Goal: Information Seeking & Learning: Understand process/instructions

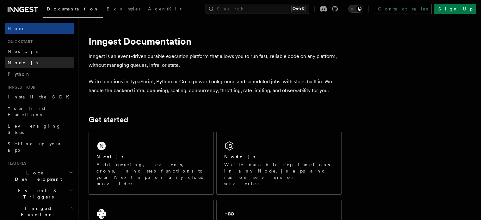
click at [29, 61] on link "Node.js" at bounding box center [39, 62] width 69 height 11
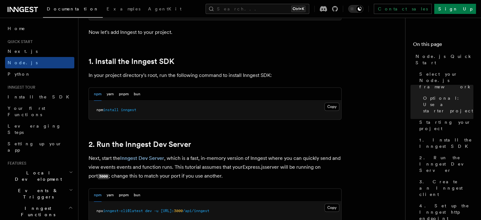
scroll to position [379, 0]
click at [330, 104] on button "Copy Copied" at bounding box center [331, 106] width 15 height 8
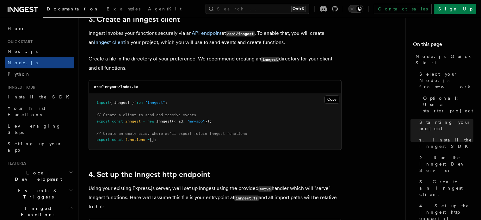
scroll to position [818, 0]
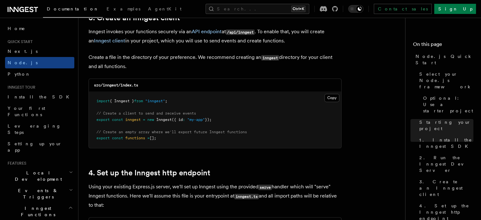
drag, startPoint x: 220, startPoint y: 120, endPoint x: 92, endPoint y: 110, distance: 128.8
click at [92, 110] on pre "import { Inngest } from "inngest" ; // Create a client to send and receive even…" at bounding box center [215, 120] width 252 height 56
copy code "// Create a client to send and receive events export const inngest = new Innges…"
click at [248, 140] on pre "import { Inngest } from "inngest" ; // Create a client to send and receive even…" at bounding box center [215, 120] width 252 height 56
drag, startPoint x: 162, startPoint y: 138, endPoint x: 93, endPoint y: 132, distance: 68.8
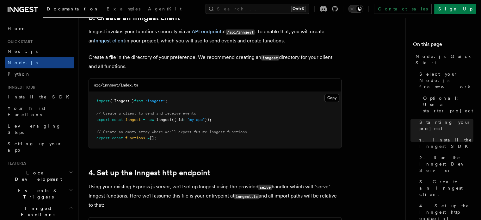
click at [93, 132] on pre "import { Inngest } from "inngest" ; // Create a client to send and receive even…" at bounding box center [215, 120] width 252 height 56
copy code "// Create an empty array where we'll export future Inngest functions export con…"
click at [255, 177] on h2 "4. Set up the Inngest http endpoint" at bounding box center [215, 172] width 253 height 9
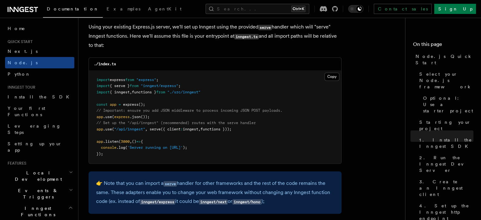
scroll to position [978, 0]
click at [257, 146] on pre "import express from "express" ; import { serve } from "inngest/express" ; impor…" at bounding box center [215, 116] width 252 height 93
drag, startPoint x: 151, startPoint y: 128, endPoint x: 232, endPoint y: 131, distance: 81.9
click at [231, 131] on span "app .use ( "/api/inngest" , serve ({ client : inngest , functions }));" at bounding box center [163, 128] width 135 height 4
copy span "serve ({ client : inngest , functions }"
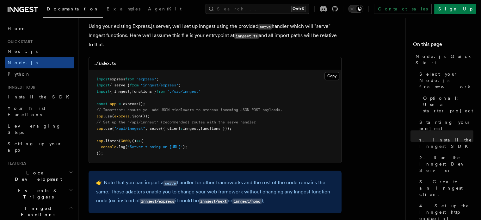
click at [211, 92] on pre "import express from "express" ; import { serve } from "inngest/express" ; impor…" at bounding box center [215, 116] width 252 height 93
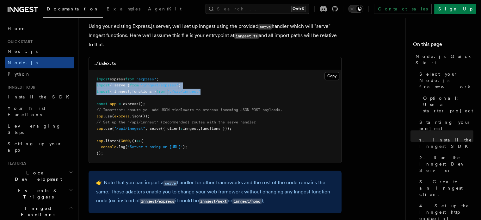
drag, startPoint x: 211, startPoint y: 92, endPoint x: 84, endPoint y: 84, distance: 127.0
copy code "import { serve } from "inngest/express" ; import { inngest , functions } from "…"
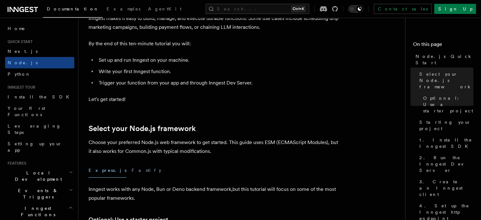
scroll to position [0, 0]
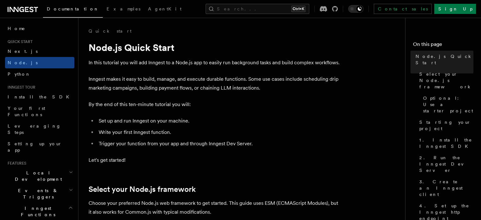
click at [30, 8] on icon at bounding box center [31, 9] width 4 height 5
